Goal: Task Accomplishment & Management: Manage account settings

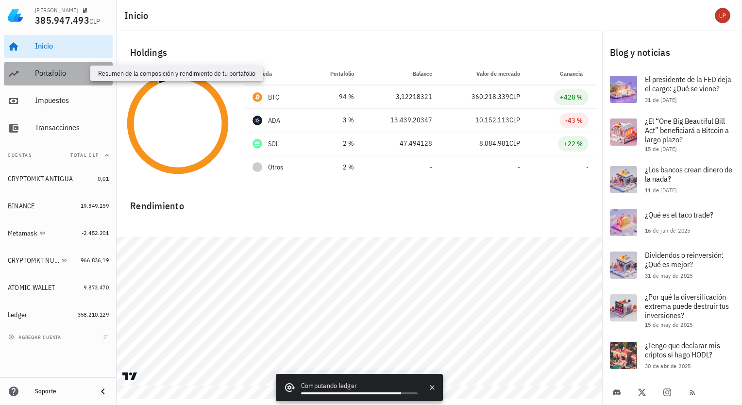
click at [78, 69] on div "Portafolio" at bounding box center [72, 72] width 74 height 9
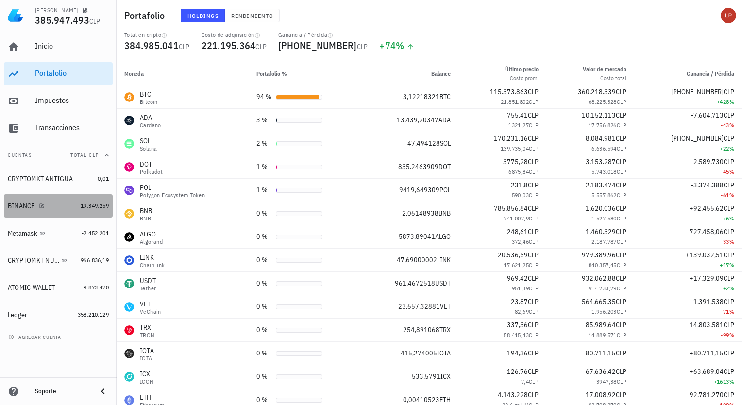
click at [66, 211] on div "BINANCE" at bounding box center [42, 206] width 69 height 21
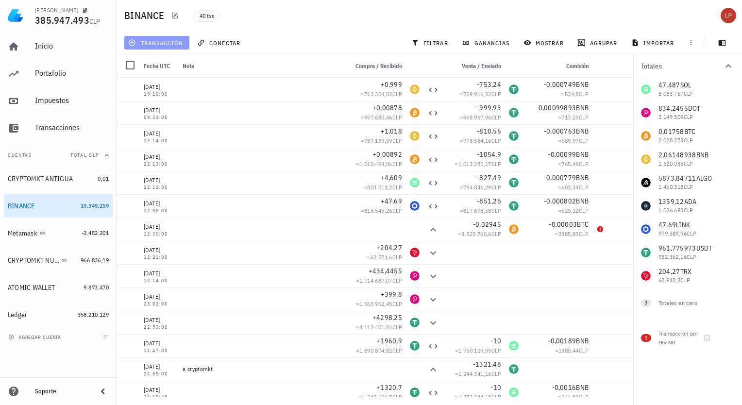
click at [178, 37] on button "transacción" at bounding box center [156, 43] width 65 height 14
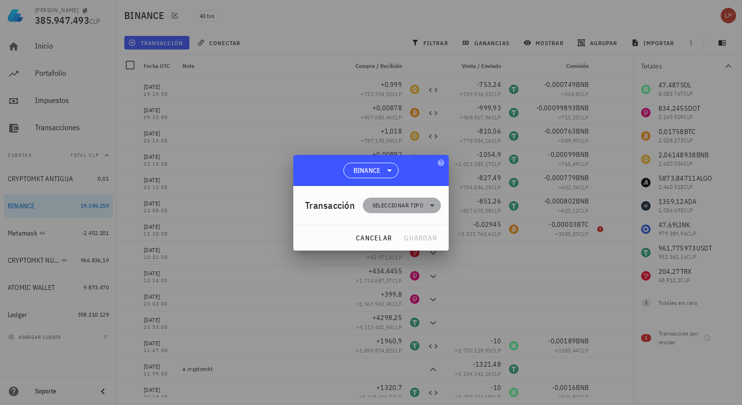
click at [432, 203] on icon at bounding box center [432, 206] width 12 height 12
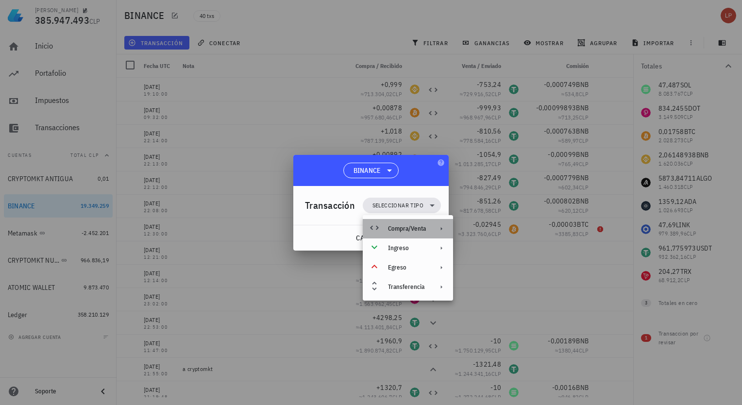
click at [430, 231] on div "Compra/Venta" at bounding box center [408, 228] width 90 height 19
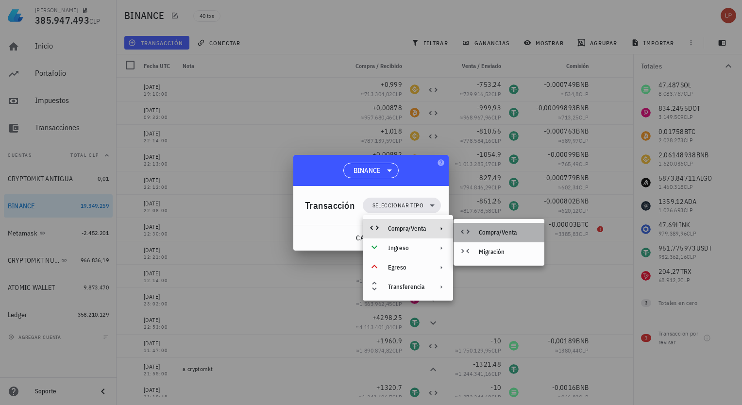
click at [493, 236] on div "Compra/Venta" at bounding box center [508, 233] width 58 height 8
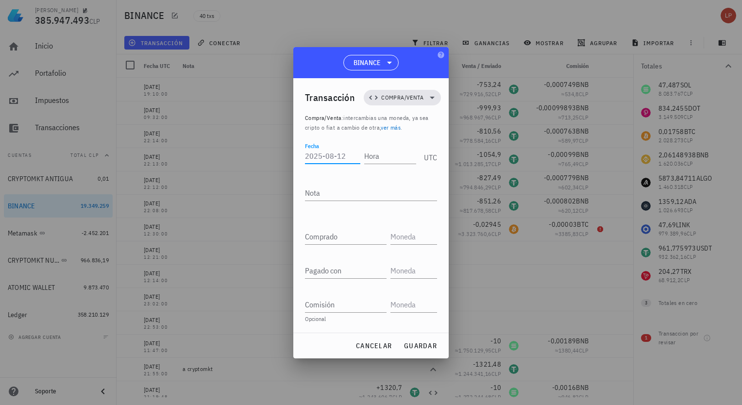
click at [342, 158] on input "Fecha" at bounding box center [332, 156] width 55 height 16
type input "[DATE]"
click at [375, 156] on input "Hora" at bounding box center [388, 156] width 55 height 16
type input "09:06:08"
click at [324, 241] on input "Comprado" at bounding box center [346, 237] width 82 height 16
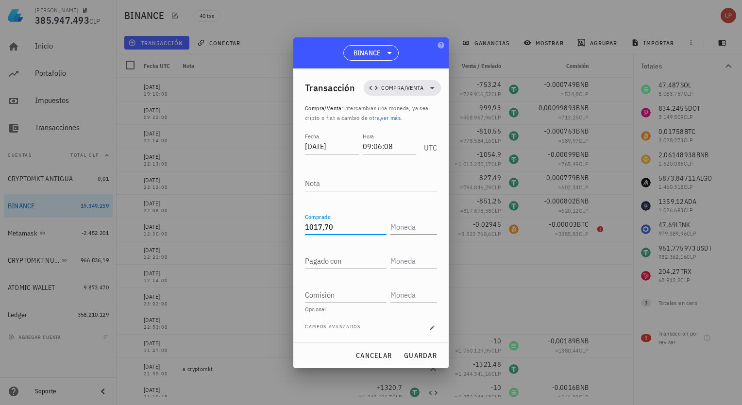
type input "1.017,7"
click at [398, 226] on input "text" at bounding box center [412, 227] width 45 height 16
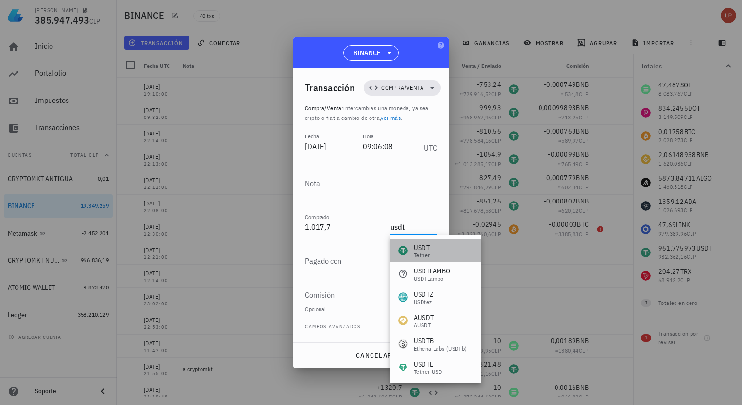
click at [437, 252] on div "USDT Tether" at bounding box center [435, 250] width 91 height 23
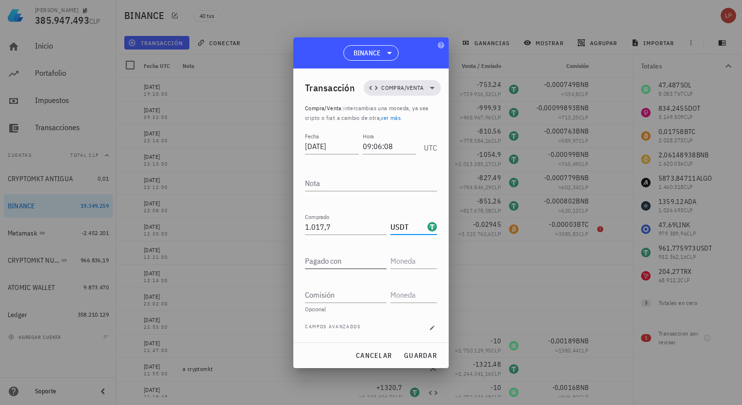
type input "USDT"
click at [355, 256] on input "Pagado con" at bounding box center [346, 261] width 82 height 16
type input "47,69"
click at [400, 267] on div at bounding box center [413, 261] width 47 height 16
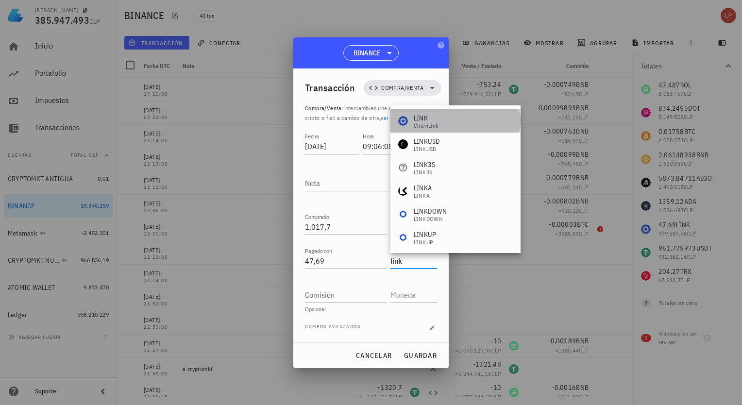
click at [429, 125] on div "ChainLink" at bounding box center [426, 126] width 25 height 6
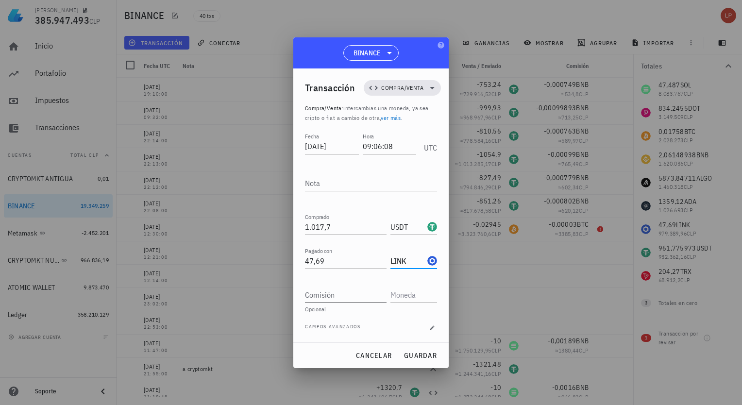
type input "LINK"
click at [345, 290] on input "Comisión" at bounding box center [346, 295] width 82 height 16
type input "0,0009585"
click at [414, 291] on input "text" at bounding box center [412, 295] width 45 height 16
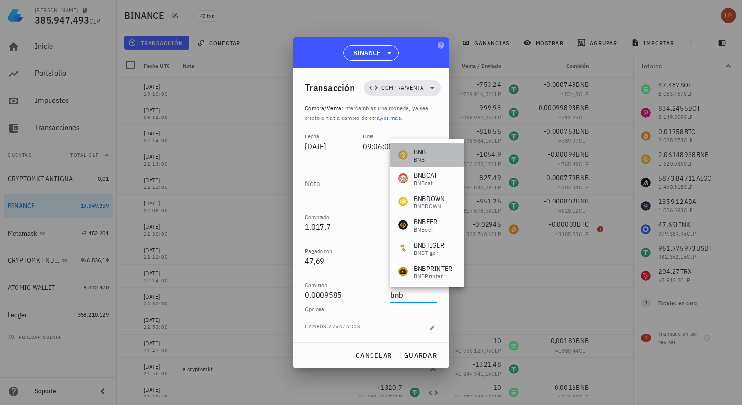
click at [429, 157] on div "BNB BNB" at bounding box center [427, 154] width 74 height 23
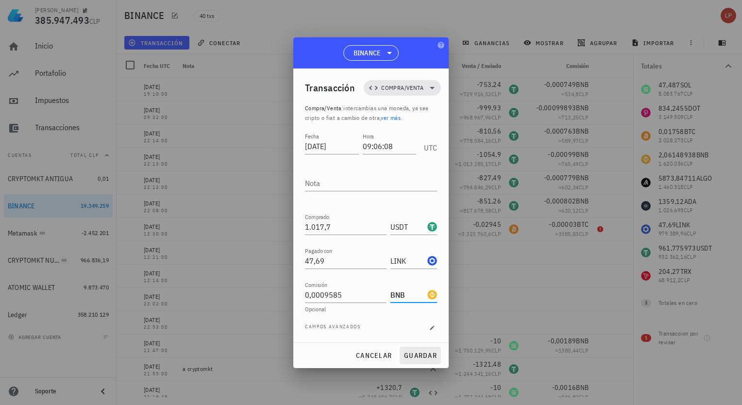
type input "BNB"
click at [426, 359] on span "guardar" at bounding box center [419, 355] width 33 height 9
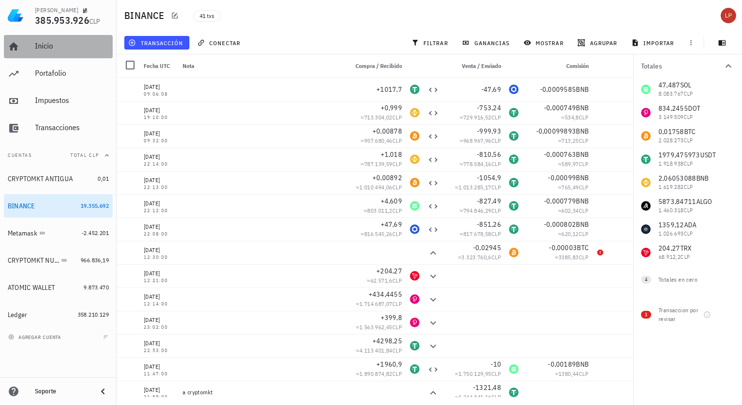
click at [66, 40] on div "Inicio" at bounding box center [72, 46] width 74 height 22
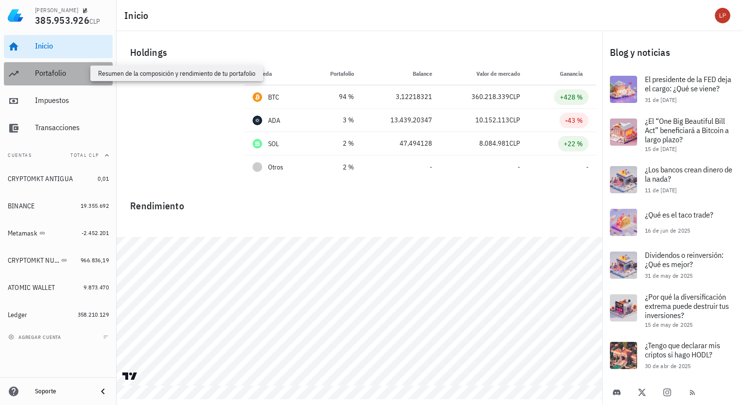
click at [71, 75] on div "Portafolio" at bounding box center [72, 72] width 74 height 9
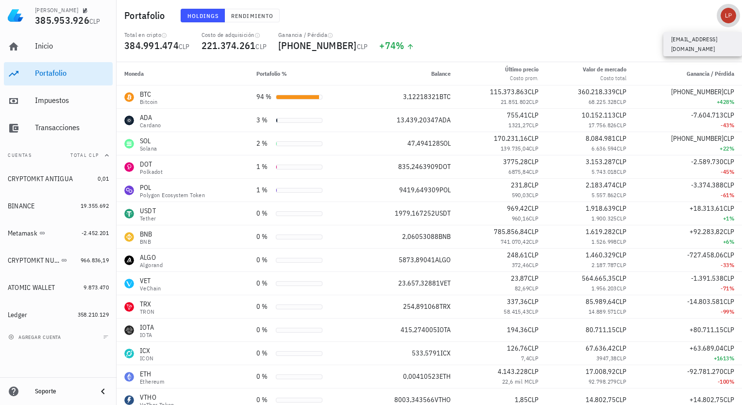
click at [730, 13] on div "avatar" at bounding box center [728, 16] width 16 height 16
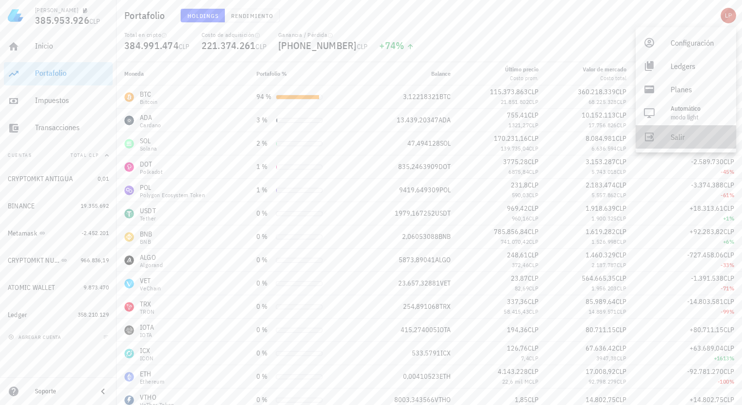
click at [680, 137] on div "Salir" at bounding box center [699, 136] width 58 height 19
